Goal: Information Seeking & Learning: Learn about a topic

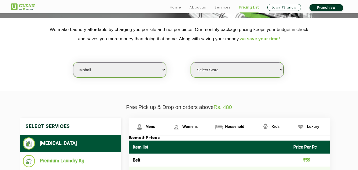
click at [233, 127] on span "Household" at bounding box center [234, 126] width 19 height 4
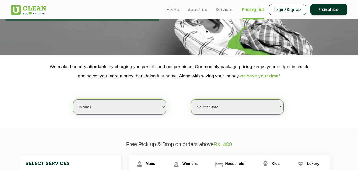
scroll to position [65, 0]
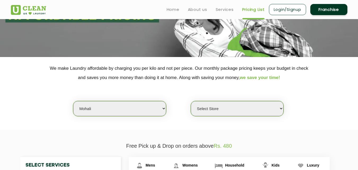
click at [90, 107] on select "Select city [GEOGRAPHIC_DATA] [GEOGRAPHIC_DATA] [GEOGRAPHIC_DATA] [GEOGRAPHIC_D…" at bounding box center [119, 108] width 93 height 15
select select "1"
click at [73, 101] on select "Select city [GEOGRAPHIC_DATA] [GEOGRAPHIC_DATA] [GEOGRAPHIC_DATA] [GEOGRAPHIC_D…" at bounding box center [119, 108] width 93 height 15
select select "0"
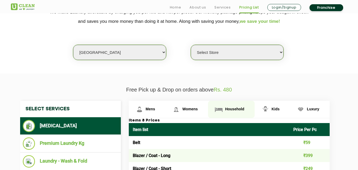
scroll to position [132, 0]
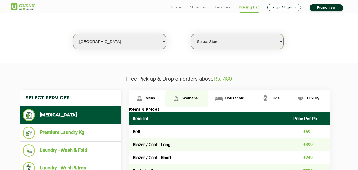
click at [189, 98] on span "Womens" at bounding box center [189, 98] width 15 height 4
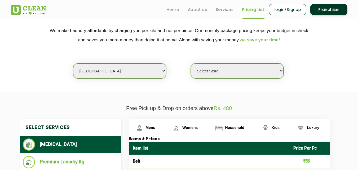
scroll to position [90, 0]
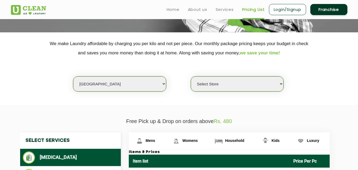
click at [109, 85] on select "Select city [GEOGRAPHIC_DATA] [GEOGRAPHIC_DATA] [GEOGRAPHIC_DATA] [GEOGRAPHIC_D…" at bounding box center [119, 83] width 93 height 15
select select "60"
click at [73, 76] on select "Select city [GEOGRAPHIC_DATA] [GEOGRAPHIC_DATA] [GEOGRAPHIC_DATA] [GEOGRAPHIC_D…" at bounding box center [119, 83] width 93 height 15
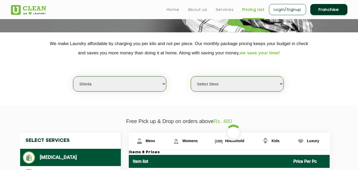
select select "0"
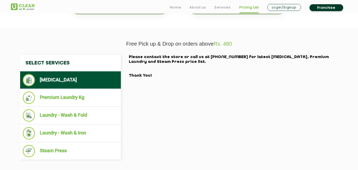
scroll to position [177, 0]
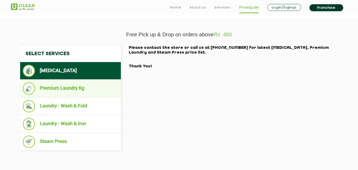
click at [66, 85] on li "Premium Laundry Kg" at bounding box center [70, 88] width 95 height 12
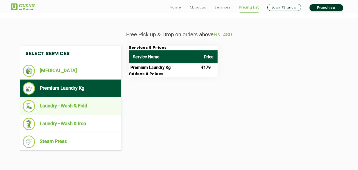
click at [64, 104] on li "Laundry - Wash & Fold" at bounding box center [70, 106] width 95 height 12
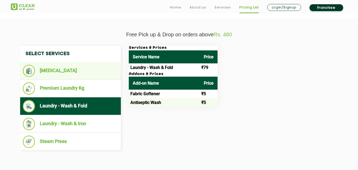
click at [67, 71] on li "[MEDICAL_DATA]" at bounding box center [70, 71] width 95 height 12
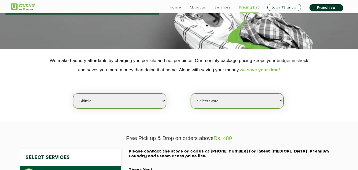
scroll to position [90, 0]
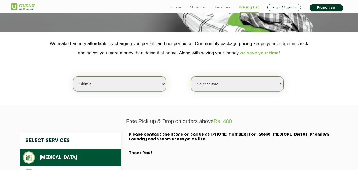
click at [112, 80] on select "Select city [GEOGRAPHIC_DATA] [GEOGRAPHIC_DATA] [GEOGRAPHIC_DATA] [GEOGRAPHIC_D…" at bounding box center [119, 83] width 93 height 15
select select "8"
click at [73, 76] on select "Select city [GEOGRAPHIC_DATA] [GEOGRAPHIC_DATA] [GEOGRAPHIC_DATA] [GEOGRAPHIC_D…" at bounding box center [119, 83] width 93 height 15
select select "0"
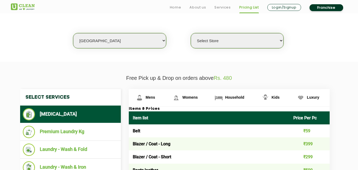
scroll to position [146, 0]
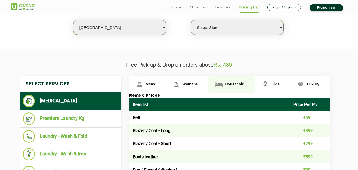
click at [221, 84] on img at bounding box center [218, 84] width 9 height 9
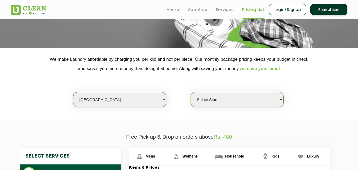
scroll to position [74, 0]
click at [100, 101] on select "Select city [GEOGRAPHIC_DATA] [GEOGRAPHIC_DATA] [GEOGRAPHIC_DATA] [GEOGRAPHIC_D…" at bounding box center [119, 99] width 93 height 15
select select "28"
click at [73, 92] on select "Select city [GEOGRAPHIC_DATA] [GEOGRAPHIC_DATA] [GEOGRAPHIC_DATA] [GEOGRAPHIC_D…" at bounding box center [119, 99] width 93 height 15
select select "0"
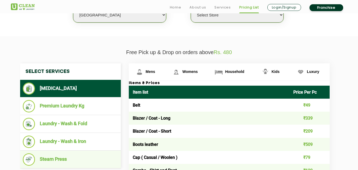
scroll to position [161, 0]
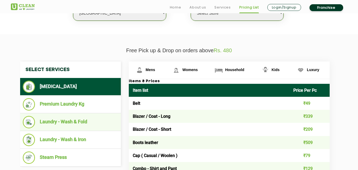
click at [72, 119] on li "Laundry - Wash & Fold" at bounding box center [70, 122] width 95 height 12
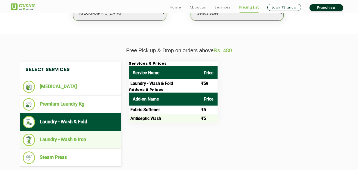
click at [72, 137] on li "Laundry - Wash & Iron" at bounding box center [70, 139] width 95 height 12
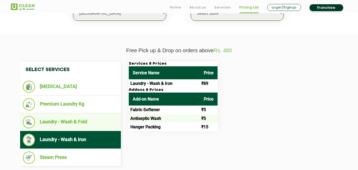
click at [73, 124] on li "Laundry - Wash & Fold" at bounding box center [70, 122] width 95 height 12
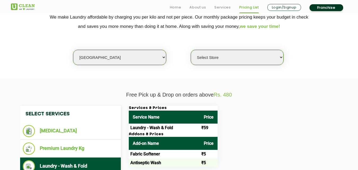
scroll to position [127, 0]
